Goal: Information Seeking & Learning: Learn about a topic

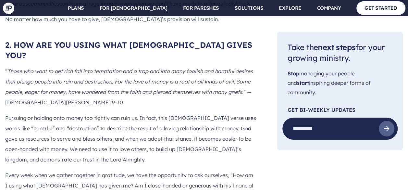
scroll to position [1097, 0]
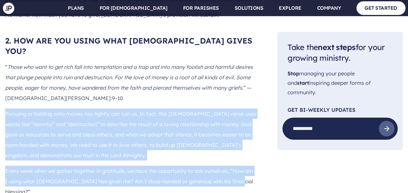
drag, startPoint x: 4, startPoint y: 60, endPoint x: 235, endPoint y: 128, distance: 240.4
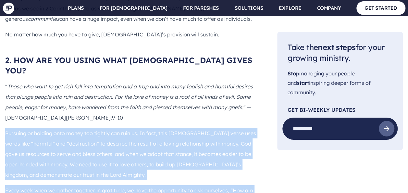
scroll to position [1065, 0]
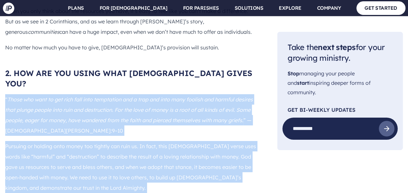
drag, startPoint x: 5, startPoint y: 45, endPoint x: 239, endPoint y: 159, distance: 259.7
copy div "“ Those who want to get rich fall into temptation and a trap and into many fool…"
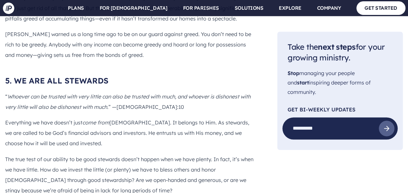
scroll to position [1681, 0]
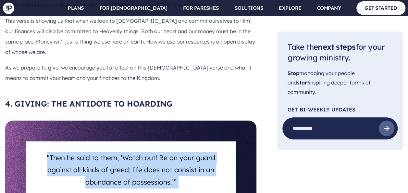
drag, startPoint x: 6, startPoint y: 28, endPoint x: 16, endPoint y: 30, distance: 10.2
click at [16, 30] on div "$837 pouring in every minute When you only think about the resources you have, …" at bounding box center [130, 120] width 251 height 1019
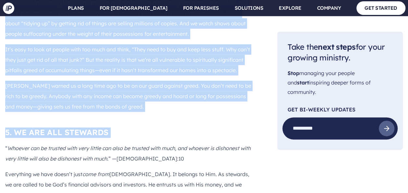
scroll to position [1700, 0]
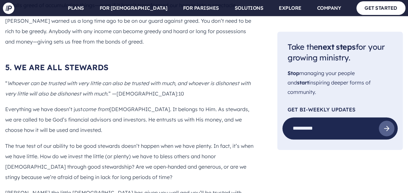
click at [28, 104] on p "Everything we have doesn’t just come from [DEMOGRAPHIC_DATA]. It belongs to Him…" at bounding box center [130, 119] width 251 height 31
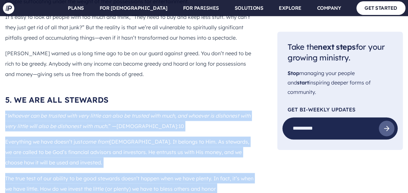
drag, startPoint x: 5, startPoint y: 42, endPoint x: 168, endPoint y: 171, distance: 208.2
click at [168, 171] on div "We live in a fascinating time. Consumerism and materialism are running rampant …" at bounding box center [130, 168] width 251 height 406
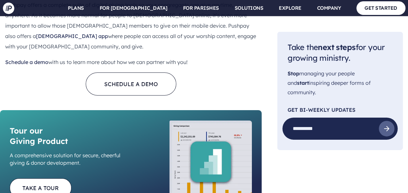
scroll to position [2251, 0]
